Goal: Task Accomplishment & Management: Use online tool/utility

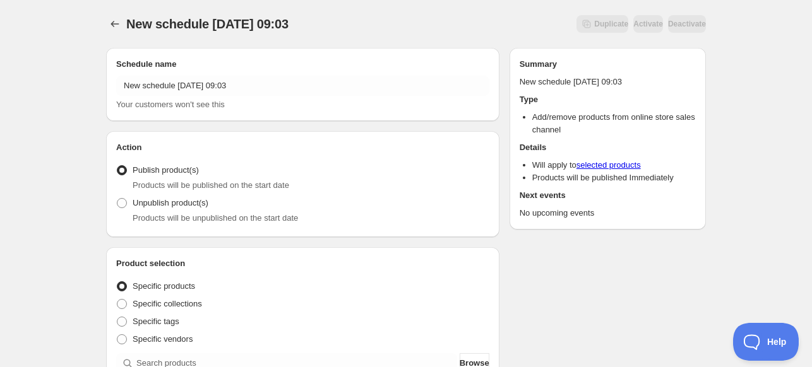
click at [244, 99] on div "Your customers won't see this" at bounding box center [302, 104] width 373 height 13
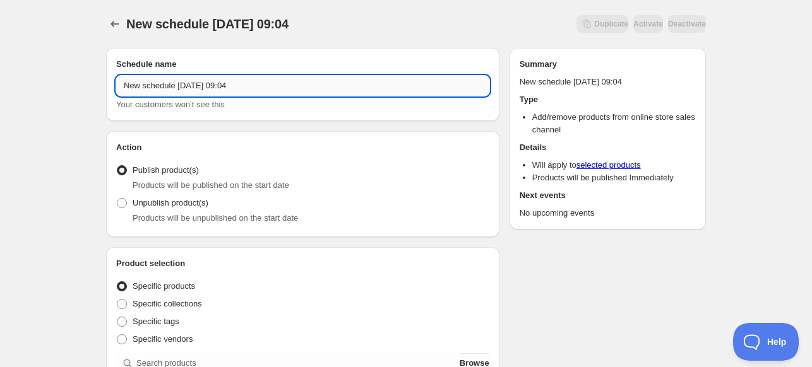
click at [281, 95] on input "New schedule [DATE] 09:04" at bounding box center [302, 86] width 373 height 20
type input "2024 PG CC"
click at [187, 207] on span "Unpublish product(s)" at bounding box center [171, 202] width 76 height 9
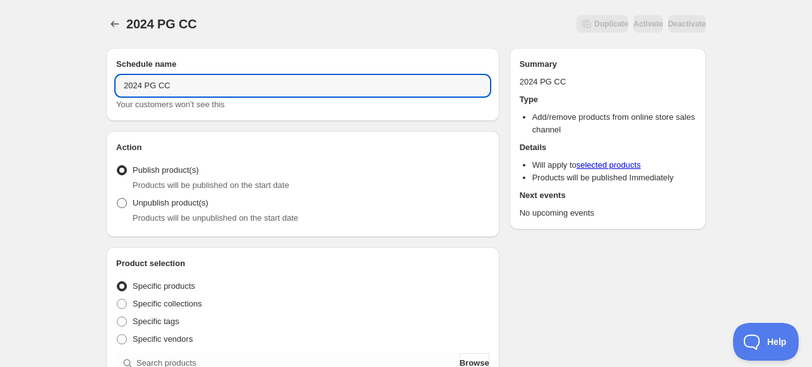
click at [117, 199] on input "Unpublish product(s)" at bounding box center [117, 198] width 1 height 1
radio input "true"
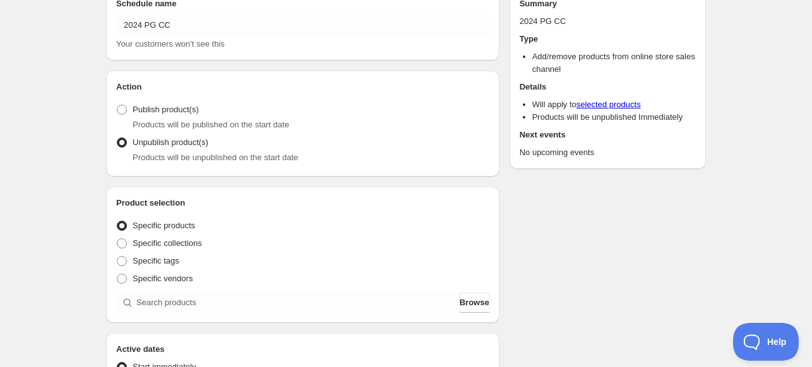
scroll to position [126, 0]
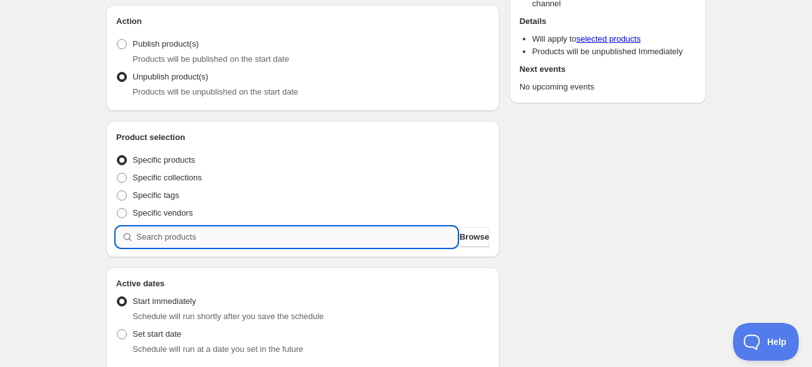
click at [189, 229] on input "search" at bounding box center [296, 237] width 321 height 20
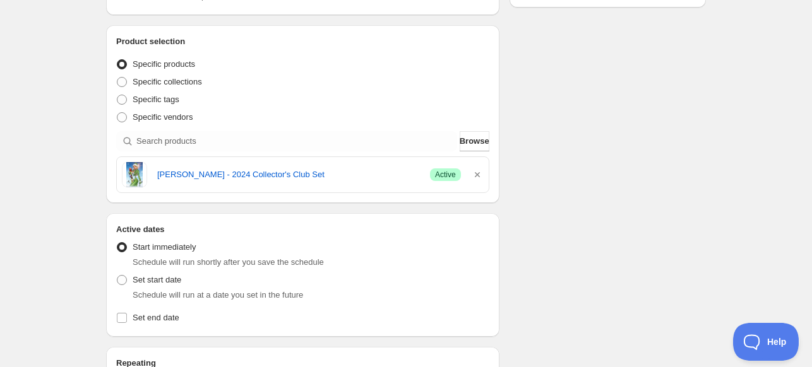
scroll to position [442, 0]
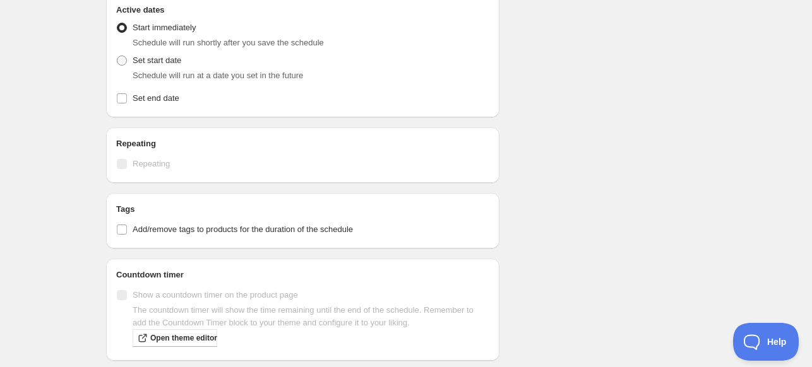
click at [146, 76] on span "Schedule will run at a date you set in the future" at bounding box center [218, 75] width 170 height 9
click at [146, 67] on label "Set start date" at bounding box center [148, 61] width 65 height 18
click at [117, 56] on input "Set start date" at bounding box center [117, 56] width 1 height 1
radio input "true"
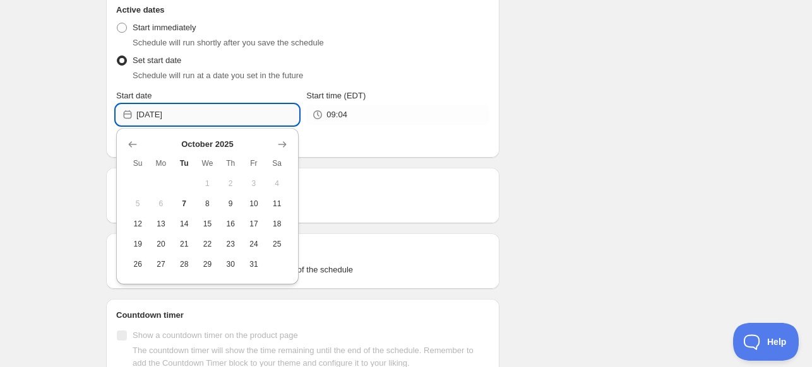
click at [239, 113] on input "[DATE]" at bounding box center [217, 115] width 162 height 20
click at [235, 203] on span "9" at bounding box center [230, 204] width 13 height 10
type input "[DATE]"
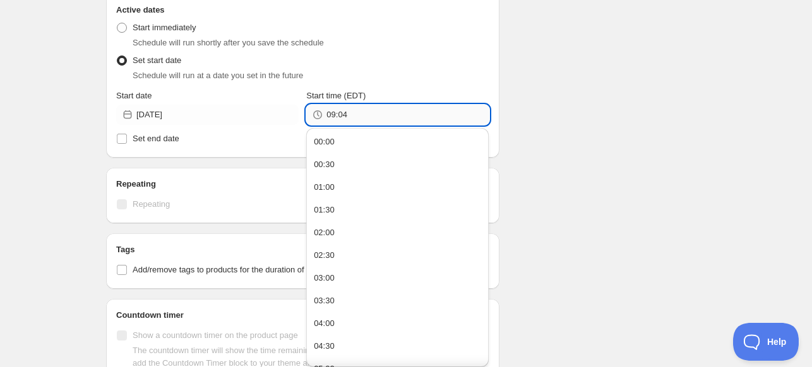
click at [349, 122] on input "09:04" at bounding box center [407, 115] width 162 height 20
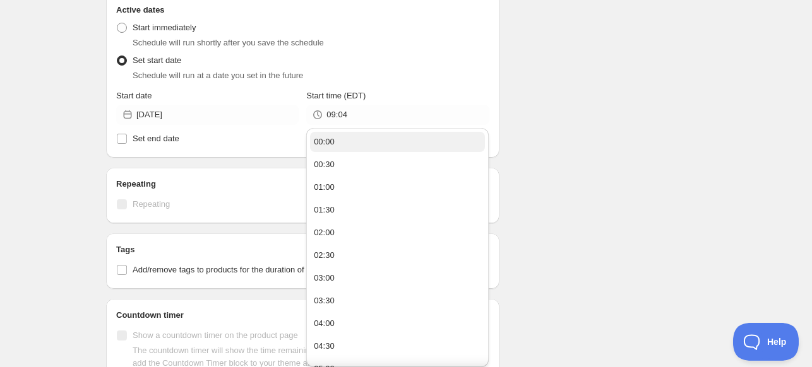
click at [363, 137] on button "00:00" at bounding box center [397, 142] width 175 height 20
type input "00:00"
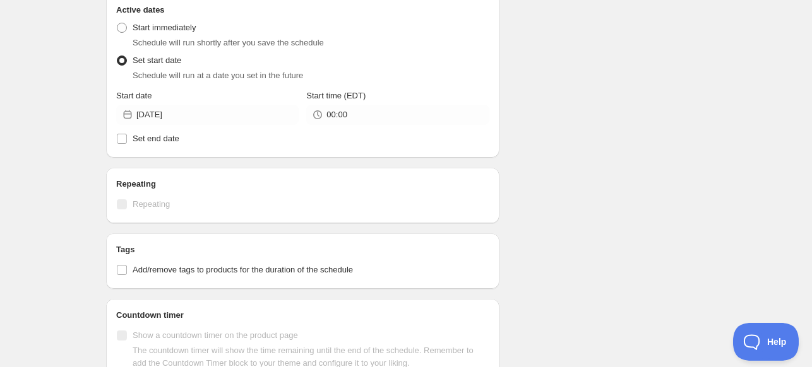
click at [600, 136] on div "Schedule name 2024 PG CC Your customers won't see this Action Action Publish pr…" at bounding box center [401, 13] width 610 height 835
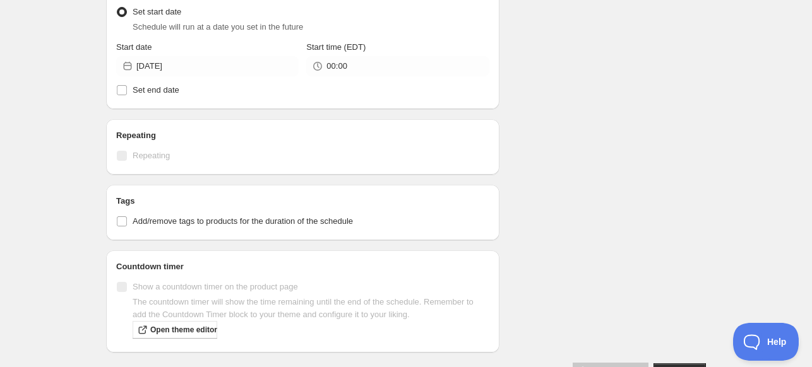
scroll to position [528, 0]
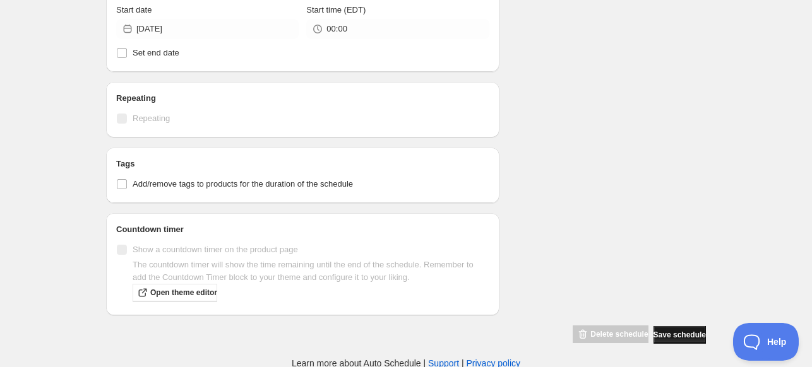
click at [679, 338] on span "Save schedule" at bounding box center [679, 335] width 52 height 10
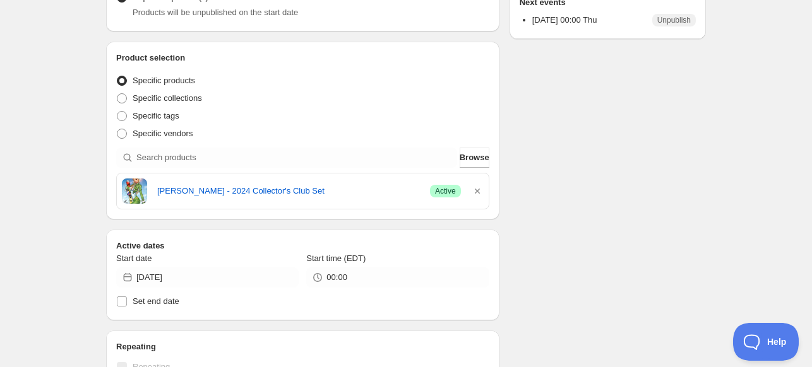
scroll to position [76, 0]
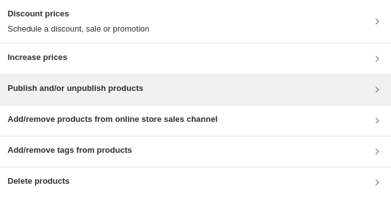
click at [121, 95] on div "Publish and/or unpublish products" at bounding box center [76, 89] width 136 height 15
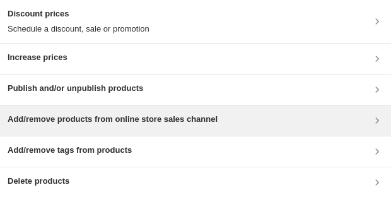
click at [90, 127] on div "Add/remove products from online store sales channel" at bounding box center [113, 120] width 210 height 15
click at [134, 126] on div "Add/remove products from online store sales channel" at bounding box center [113, 120] width 210 height 15
